Goal: Information Seeking & Learning: Learn about a topic

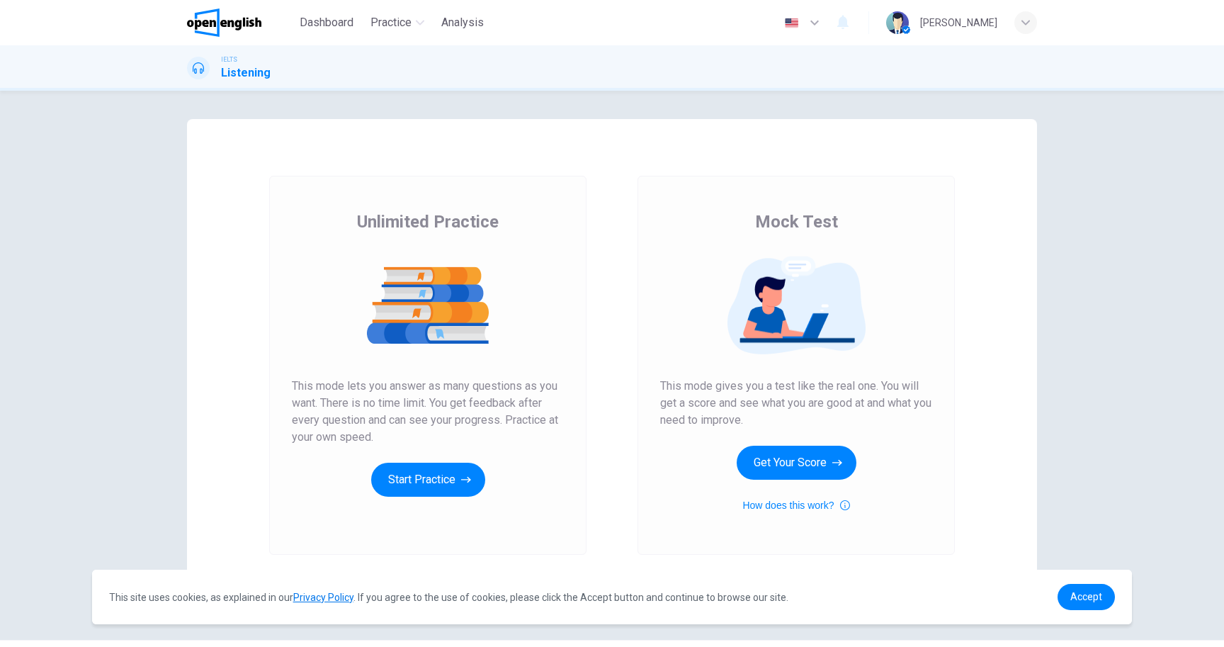
scroll to position [31, 0]
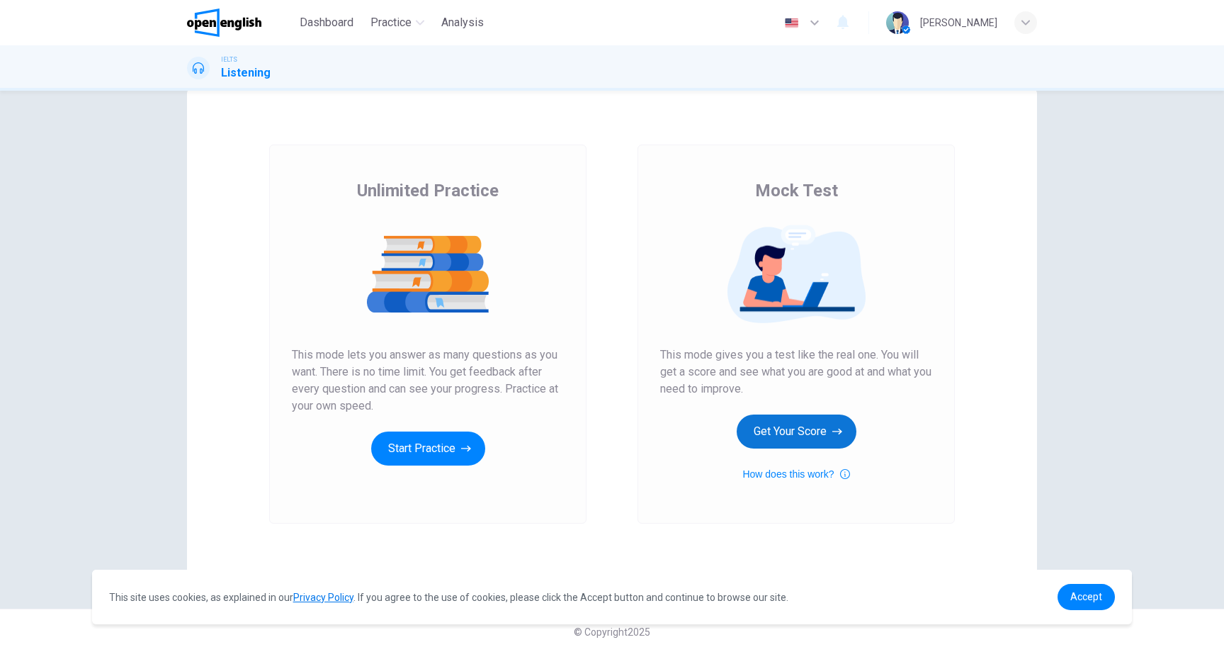
click at [749, 425] on button "Get Your Score" at bounding box center [797, 431] width 120 height 34
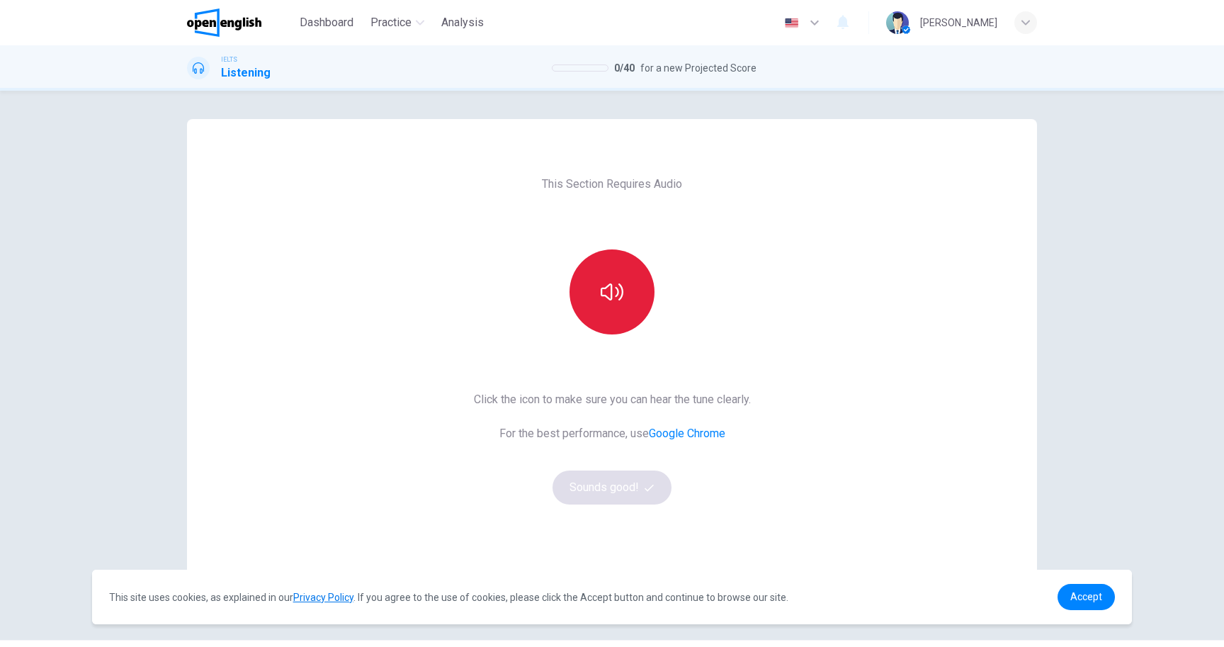
scroll to position [0, 0]
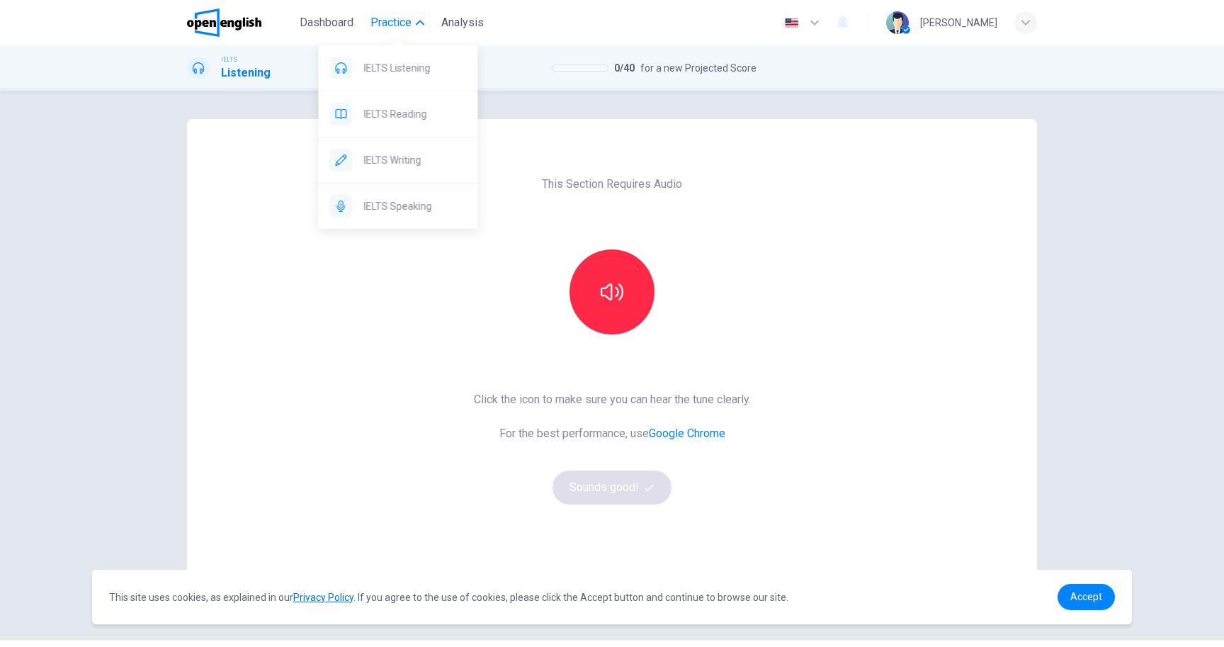
click at [407, 26] on span "Practice" at bounding box center [391, 22] width 41 height 17
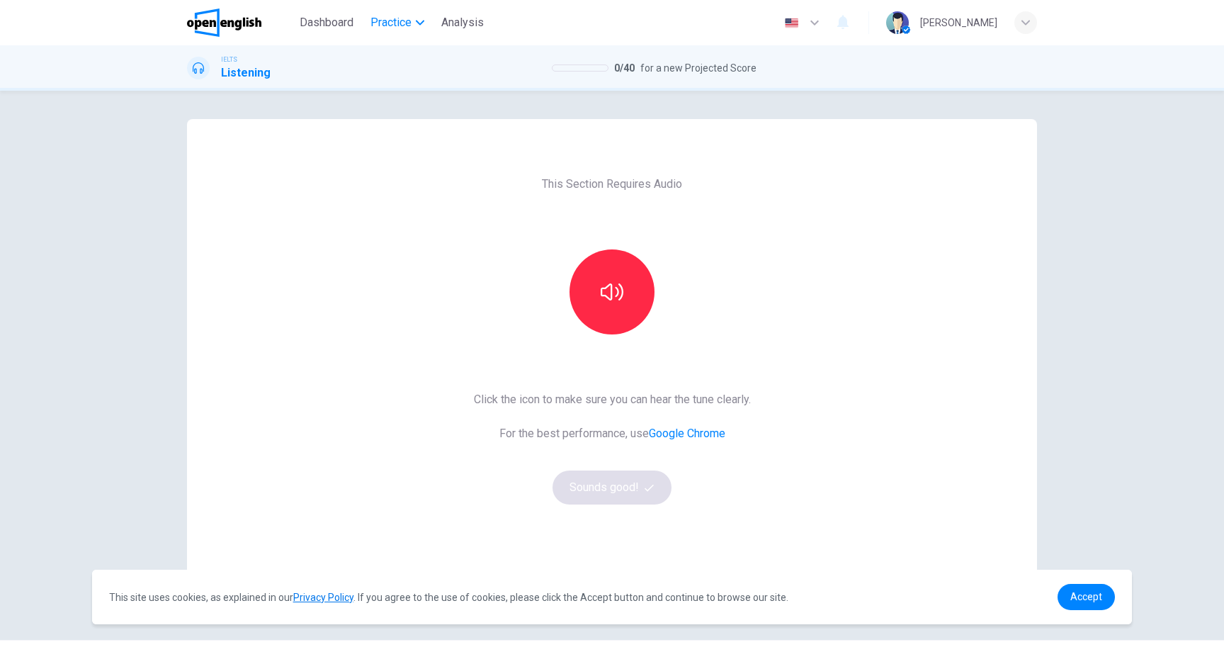
click at [407, 26] on span "Practice" at bounding box center [391, 22] width 41 height 17
click at [341, 25] on span "Dashboard" at bounding box center [327, 22] width 54 height 17
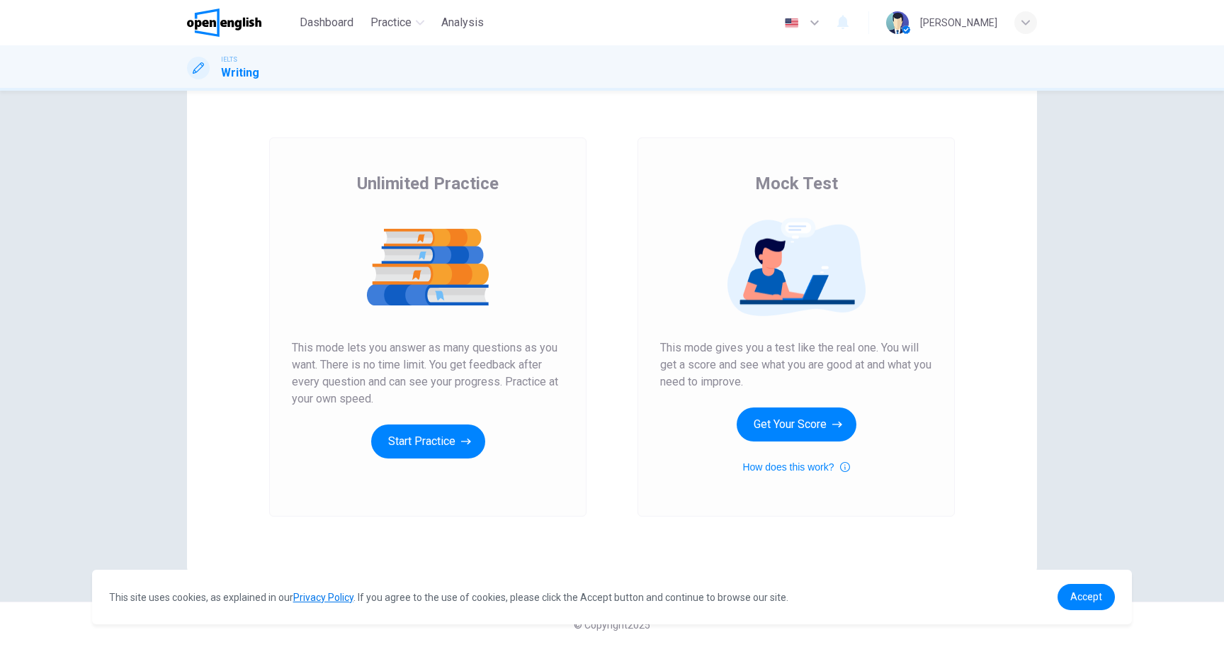
scroll to position [39, 0]
click at [453, 444] on button "Start Practice" at bounding box center [428, 441] width 114 height 34
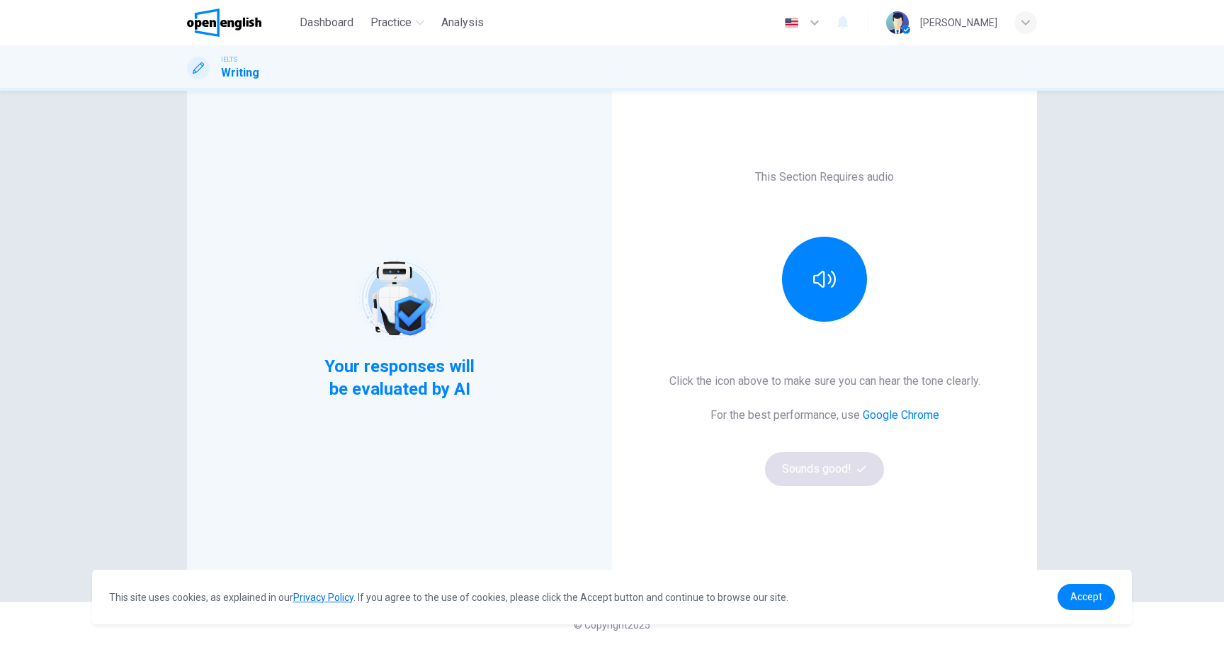
scroll to position [38, 0]
click at [848, 287] on button "button" at bounding box center [824, 279] width 85 height 85
click at [854, 474] on button "Sounds good!" at bounding box center [824, 469] width 119 height 34
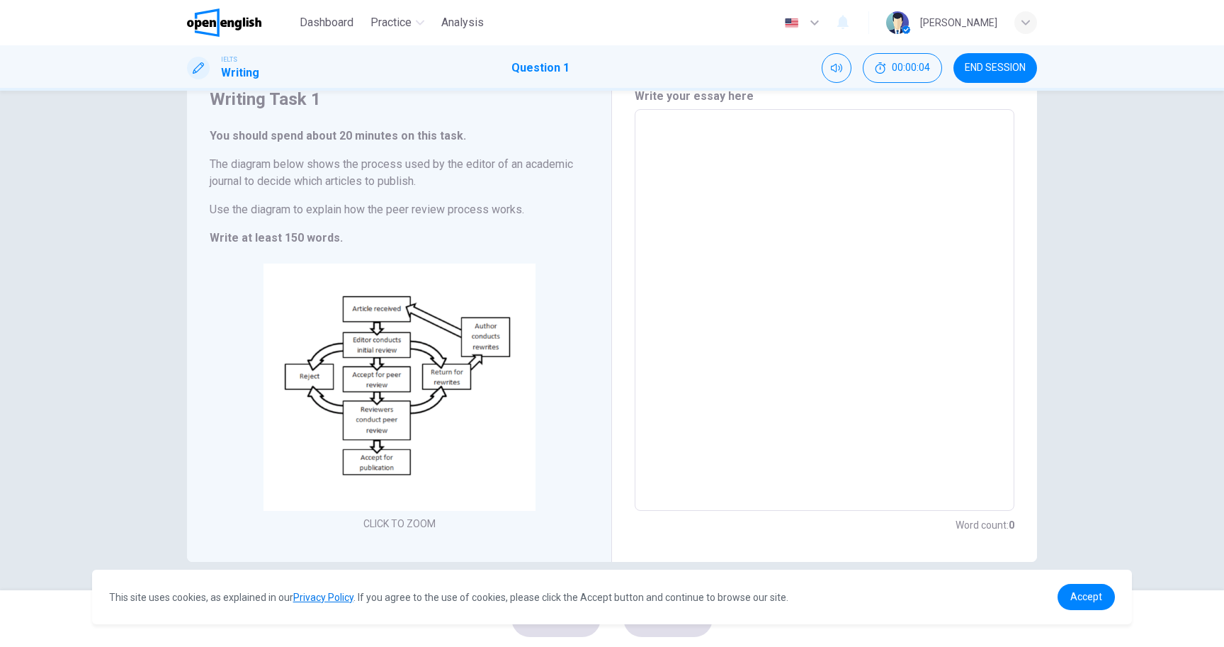
scroll to position [60, 0]
click at [989, 61] on button "END SESSION" at bounding box center [996, 68] width 84 height 30
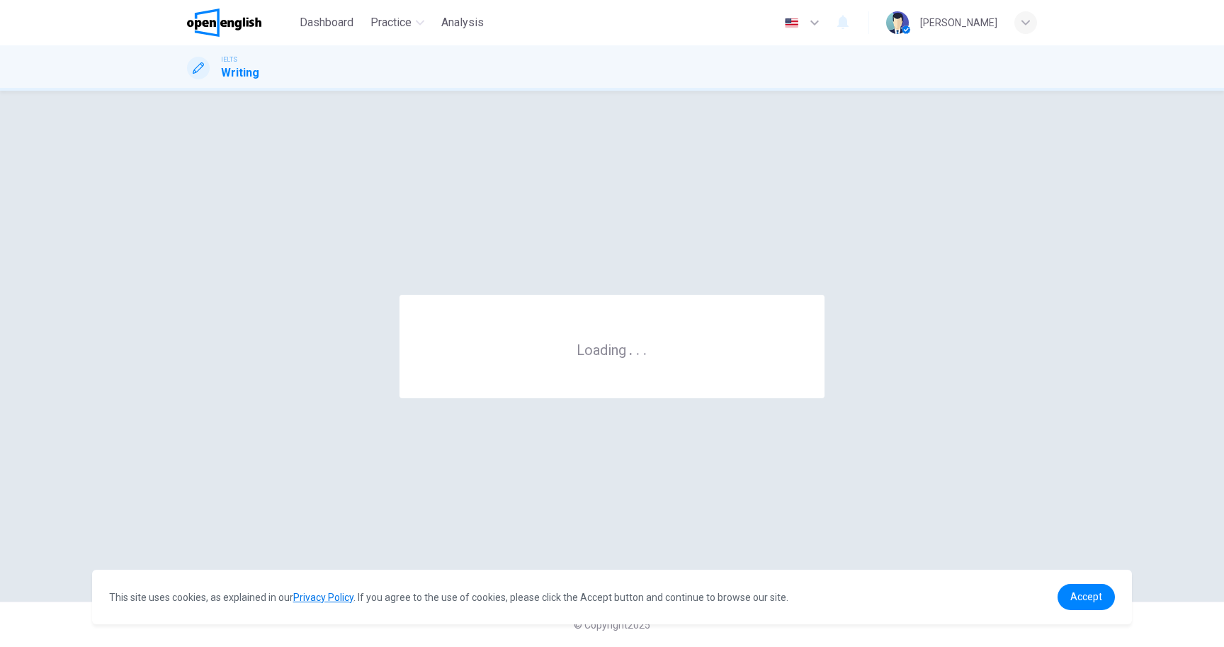
scroll to position [0, 0]
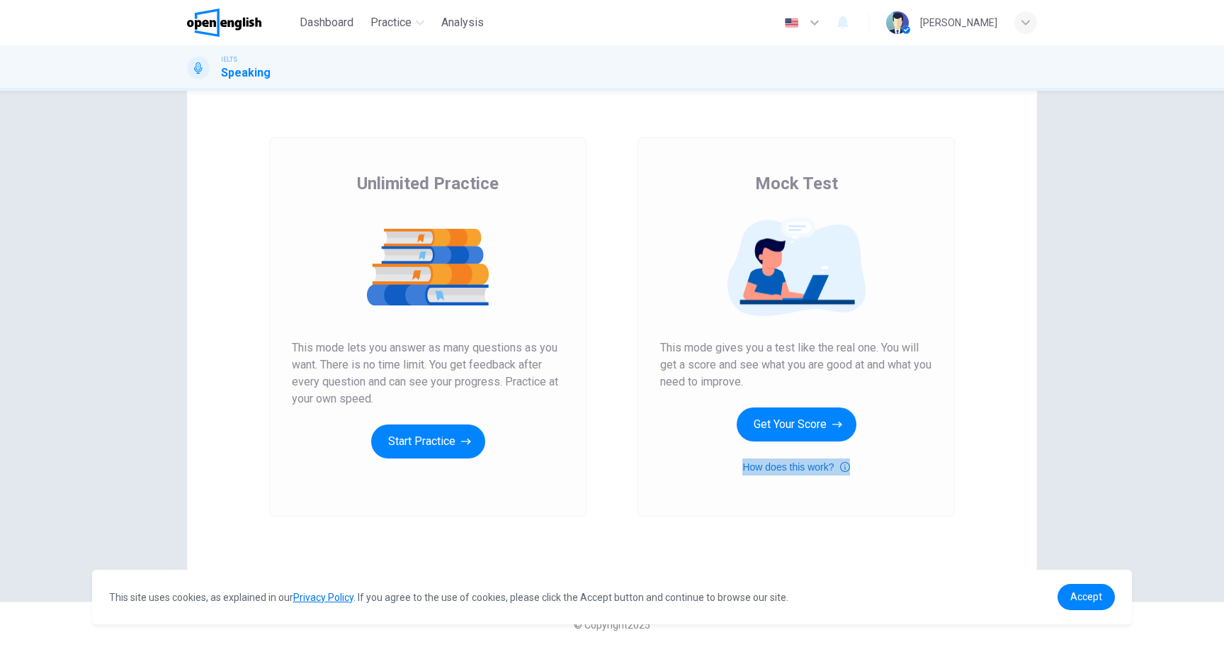
click at [842, 468] on icon "button" at bounding box center [845, 467] width 10 height 10
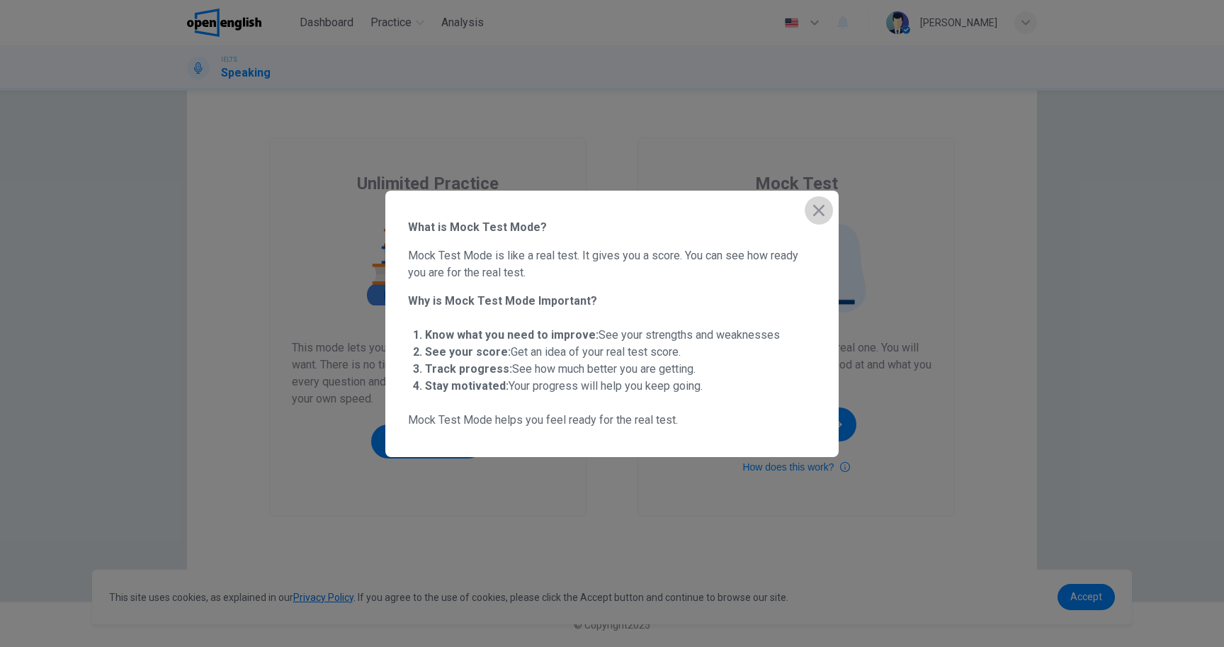
click at [807, 210] on button "button" at bounding box center [819, 210] width 28 height 28
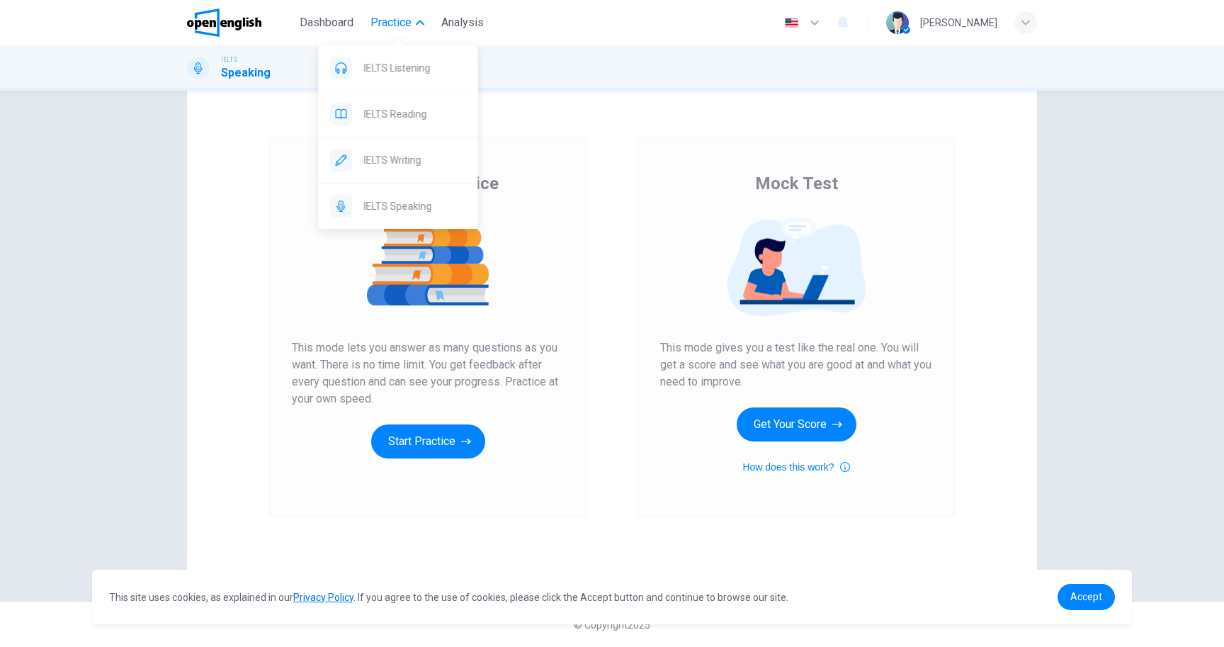
click at [395, 31] on button "Practice" at bounding box center [397, 23] width 65 height 26
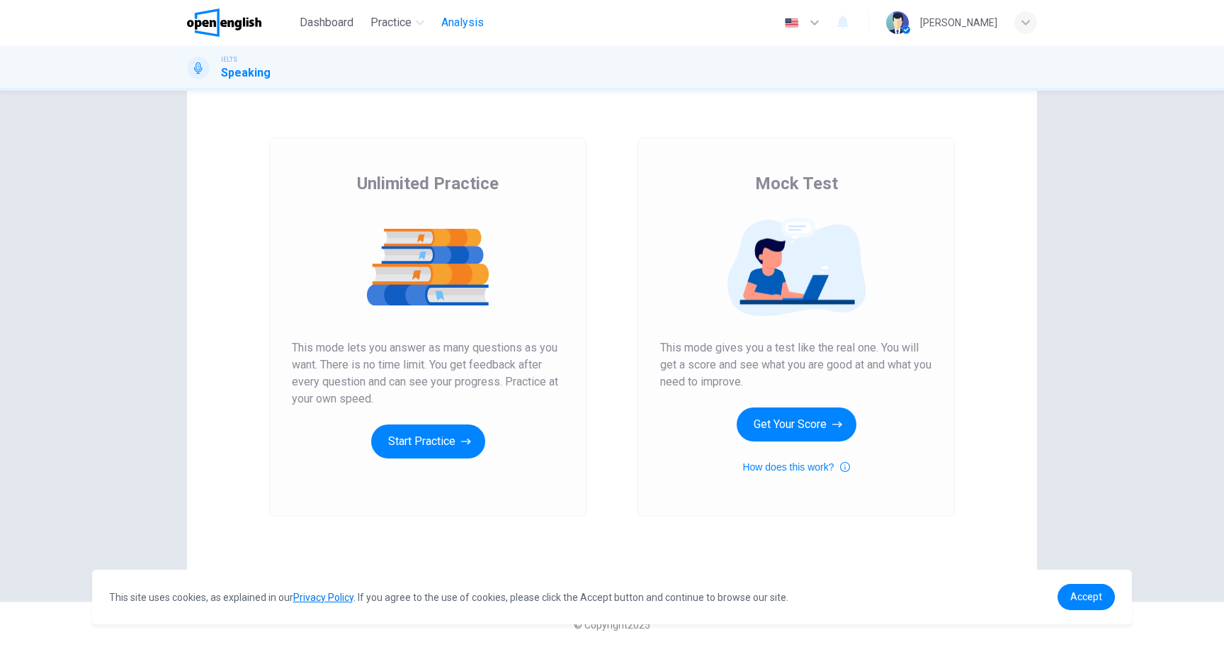
click at [449, 19] on span "Analysis" at bounding box center [462, 22] width 43 height 17
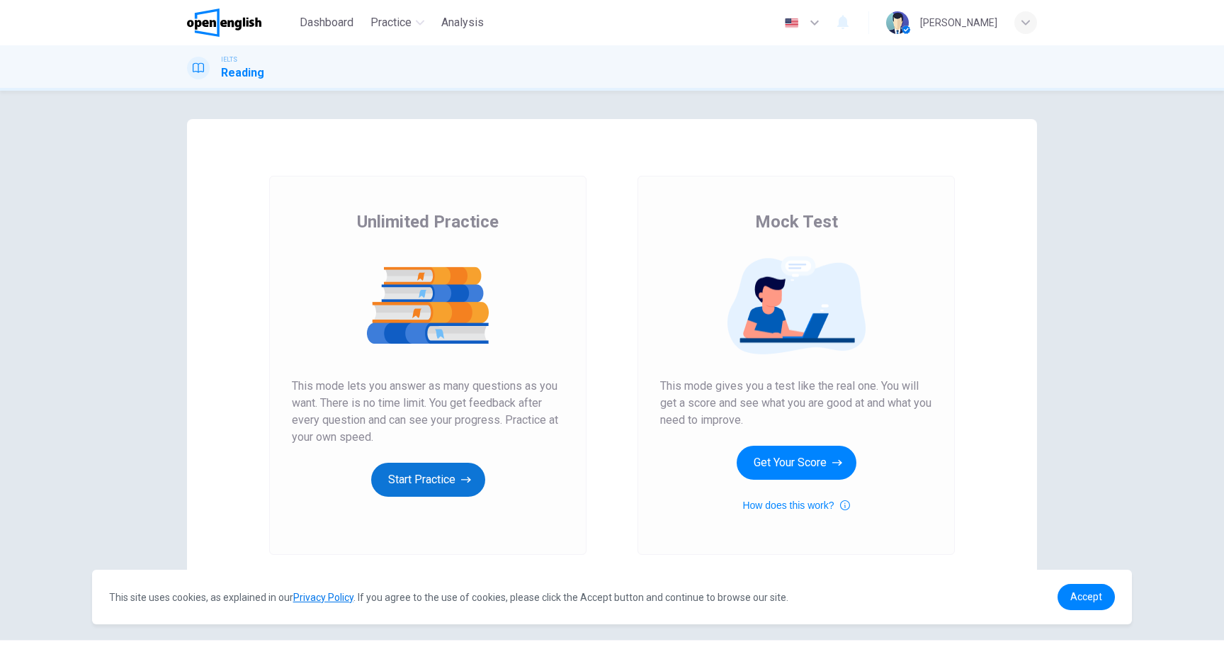
click at [434, 468] on button "Start Practice" at bounding box center [428, 480] width 114 height 34
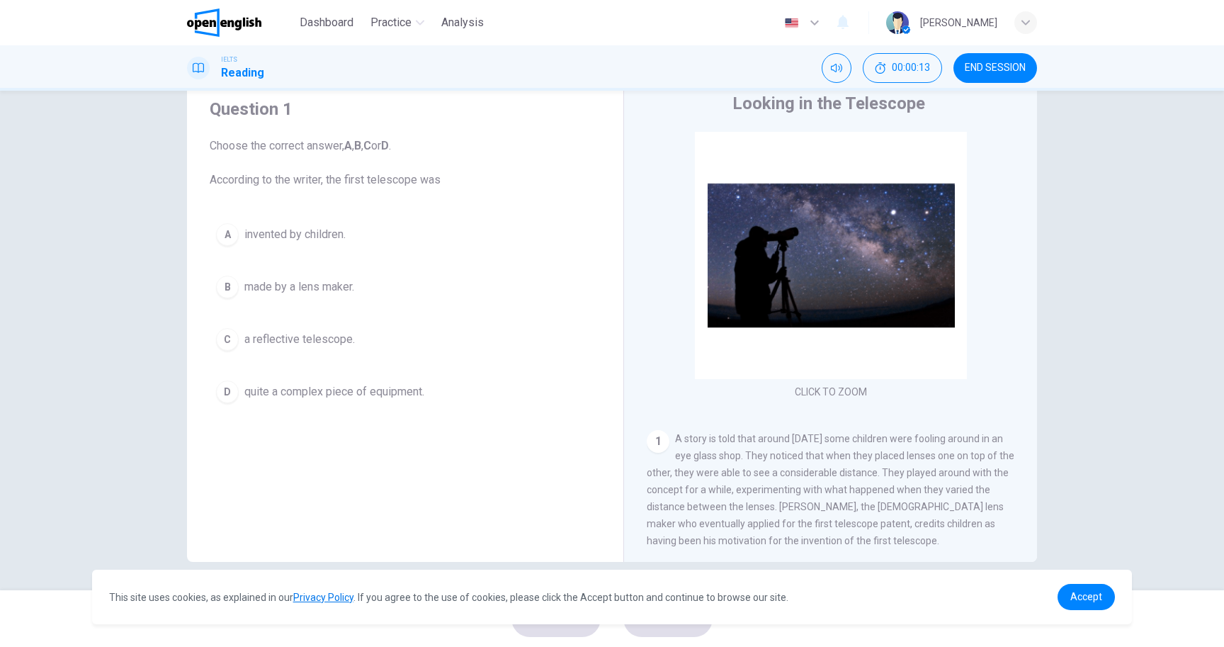
drag, startPoint x: 788, startPoint y: 460, endPoint x: 869, endPoint y: 460, distance: 81.5
click at [869, 460] on span "A story is told that around 400 years ago some children were fooling around in …" at bounding box center [831, 489] width 368 height 113
drag, startPoint x: 869, startPoint y: 460, endPoint x: 783, endPoint y: 452, distance: 86.8
click at [783, 452] on span "A story is told that around 400 years ago some children were fooling around in …" at bounding box center [831, 489] width 368 height 113
click at [982, 70] on span "END SESSION" at bounding box center [995, 67] width 61 height 11
